Goal: Navigation & Orientation: Find specific page/section

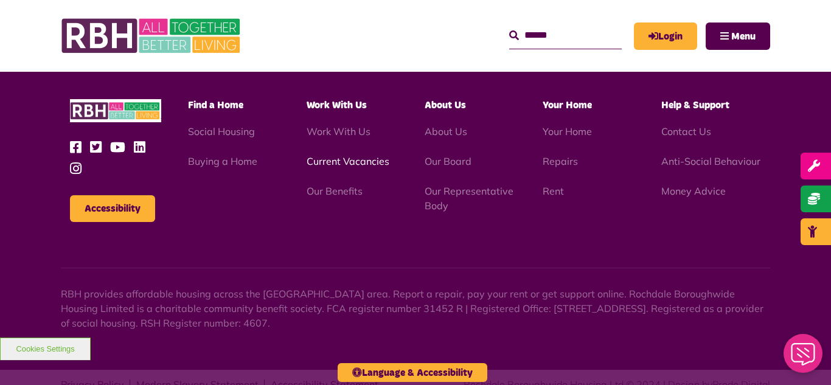
scroll to position [3697, 0]
click at [327, 155] on link "Current Vacancies" at bounding box center [348, 161] width 83 height 12
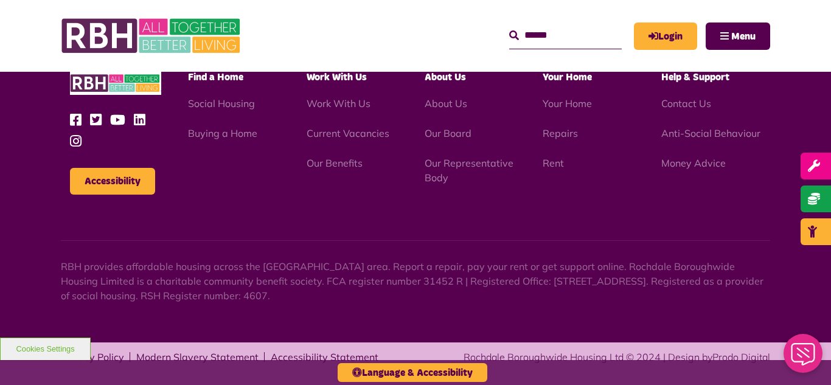
scroll to position [1157, 0]
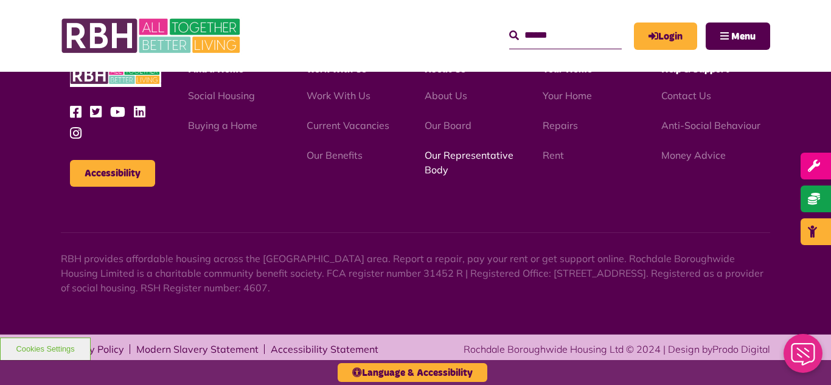
click at [461, 156] on link "Our Representative Body" at bounding box center [469, 162] width 89 height 27
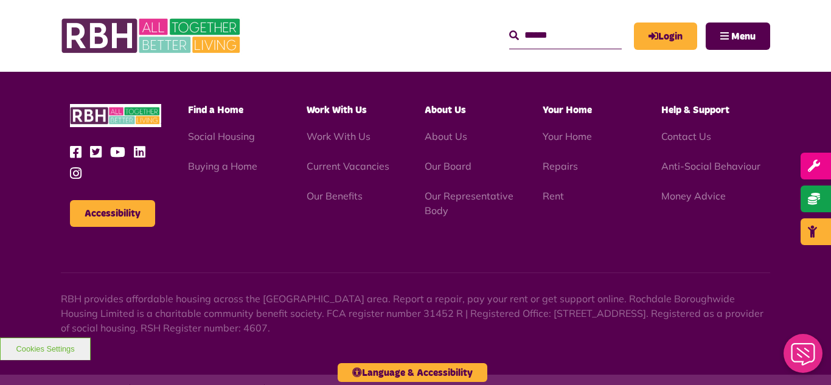
scroll to position [3697, 0]
